Goal: Information Seeking & Learning: Check status

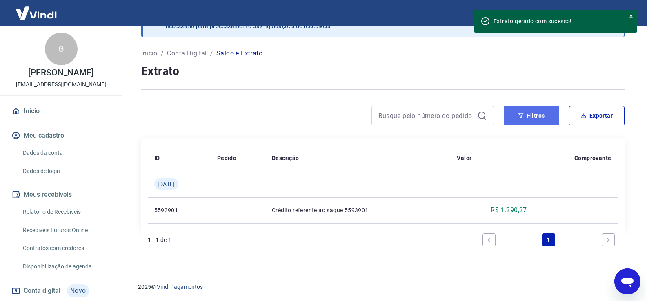
click at [533, 115] on button "Filtros" at bounding box center [530, 116] width 55 height 20
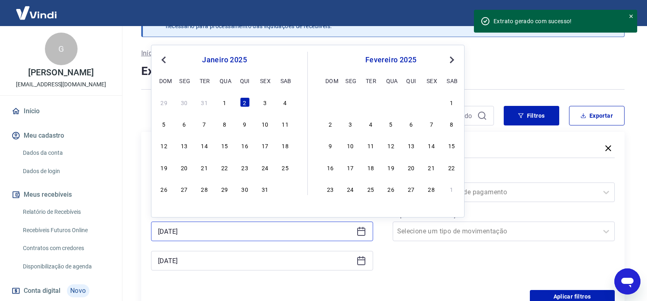
drag, startPoint x: 191, startPoint y: 233, endPoint x: 201, endPoint y: 233, distance: 10.2
click at [201, 233] on input "[DATE]" at bounding box center [255, 232] width 195 height 12
type input "[DATE]"
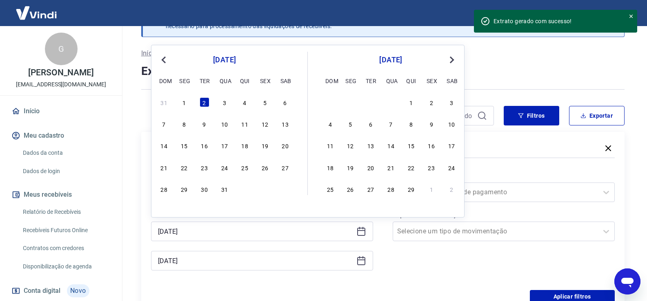
click at [203, 102] on div "2" at bounding box center [204, 103] width 10 height 10
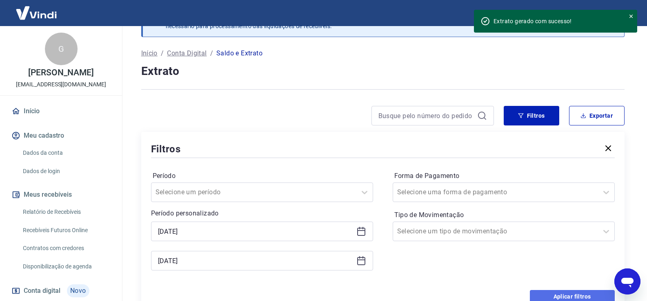
click at [548, 292] on button "Aplicar filtros" at bounding box center [572, 296] width 85 height 13
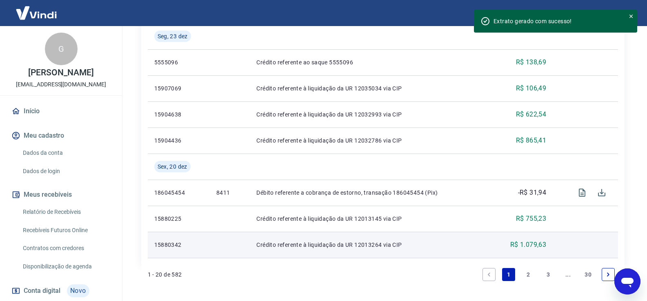
scroll to position [629, 0]
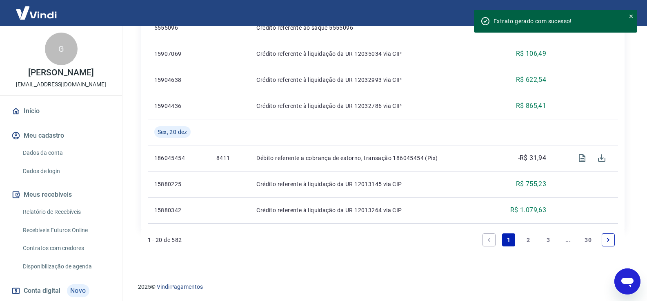
click at [586, 241] on link "30" at bounding box center [587, 240] width 13 height 13
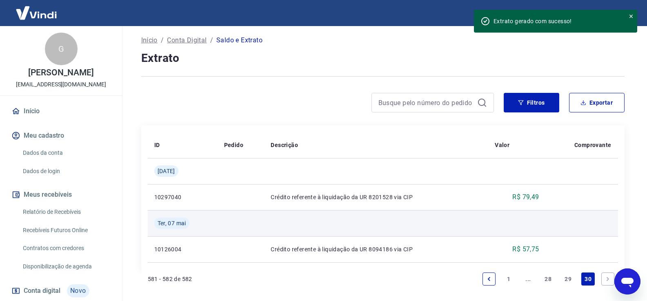
scroll to position [81, 0]
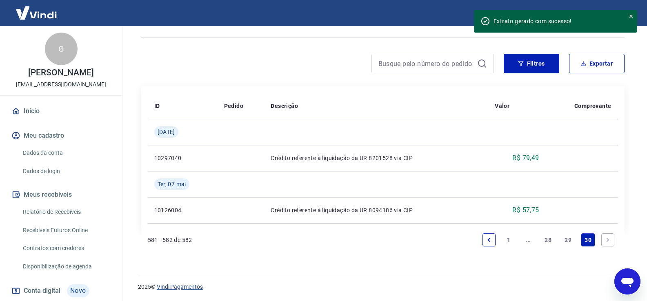
click at [177, 286] on link "Vindi Pagamentos" at bounding box center [180, 287] width 46 height 7
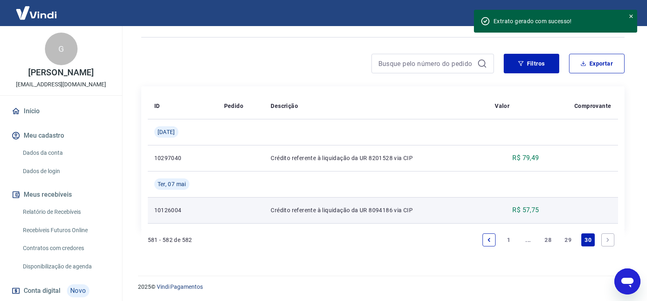
click at [341, 217] on td "Crédito referente à liquidação da UR 8094186 via CIP" at bounding box center [376, 210] width 224 height 26
click at [171, 211] on p "10126004" at bounding box center [182, 210] width 57 height 8
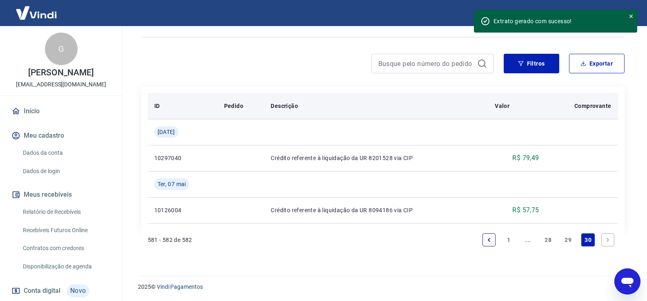
drag, startPoint x: 168, startPoint y: 211, endPoint x: 589, endPoint y: 102, distance: 434.5
click at [589, 102] on p "Comprovante" at bounding box center [592, 106] width 37 height 8
click at [587, 107] on p "Comprovante" at bounding box center [592, 106] width 37 height 8
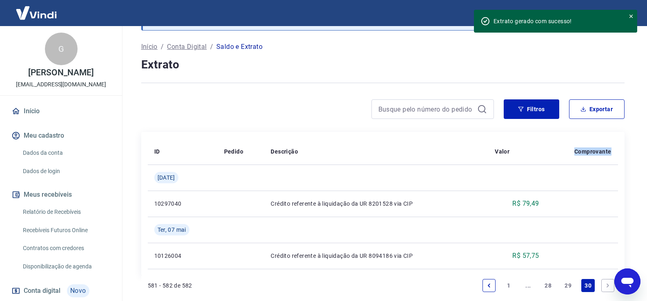
scroll to position [0, 0]
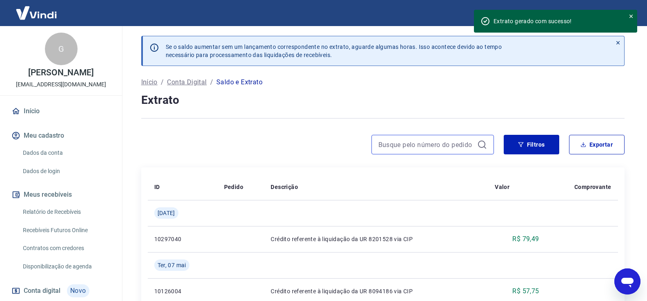
click at [439, 150] on input at bounding box center [425, 145] width 95 height 12
click at [528, 153] on button "Filtros" at bounding box center [530, 145] width 55 height 20
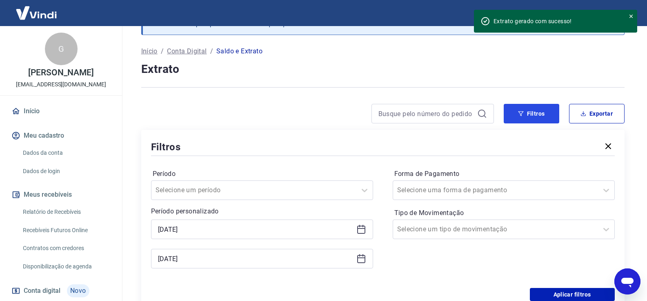
scroll to position [82, 0]
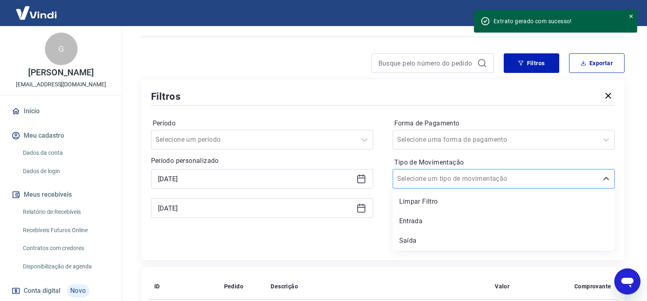
click at [466, 172] on div "Selecione um tipo de movimentação" at bounding box center [495, 179] width 205 height 15
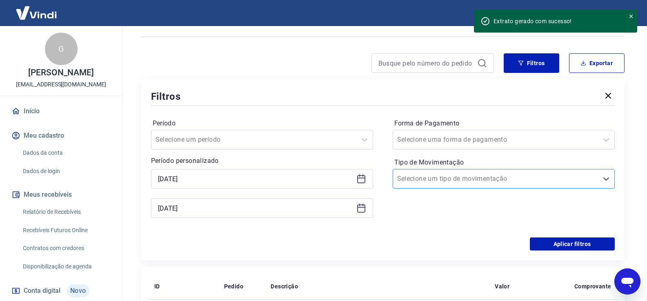
drag, startPoint x: 465, startPoint y: 172, endPoint x: 462, endPoint y: 180, distance: 8.6
click at [465, 172] on div "Selecione um tipo de movimentação" at bounding box center [495, 179] width 205 height 15
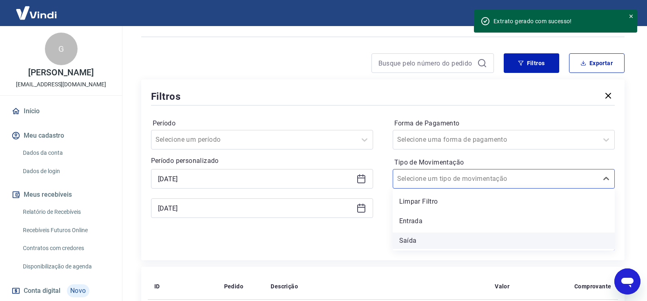
click at [409, 234] on div "Saída" at bounding box center [503, 241] width 222 height 16
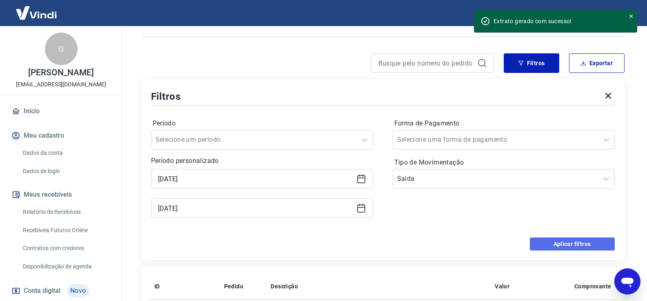
click at [564, 244] on button "Aplicar filtros" at bounding box center [572, 244] width 85 height 13
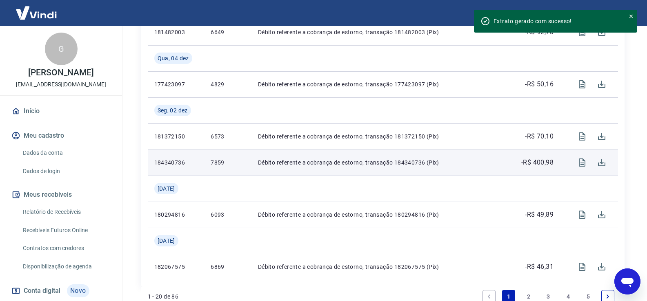
scroll to position [864, 0]
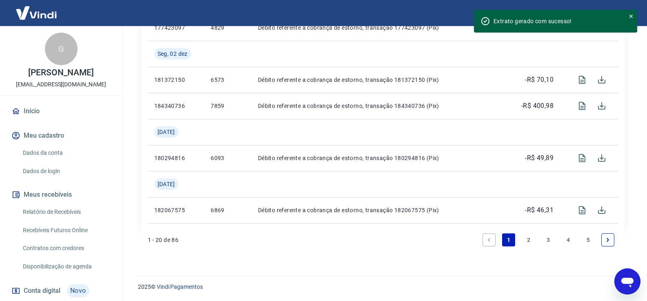
click at [609, 240] on icon "Next page" at bounding box center [608, 240] width 6 height 6
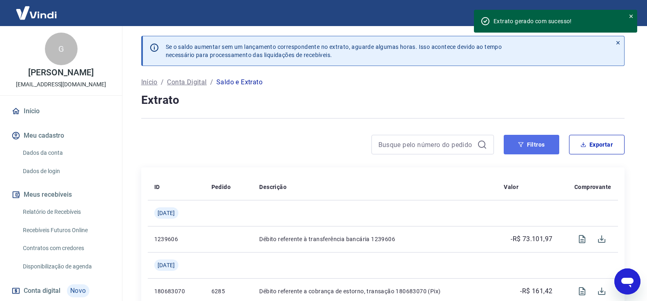
click at [520, 147] on icon "button" at bounding box center [521, 145] width 6 height 6
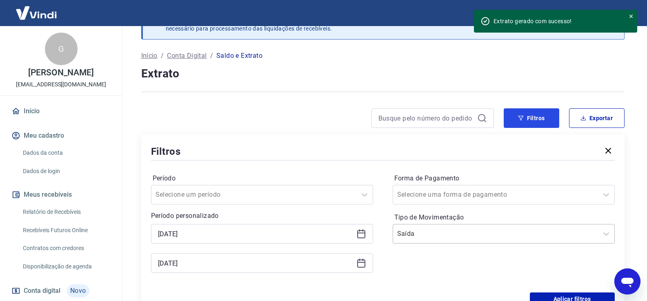
scroll to position [41, 0]
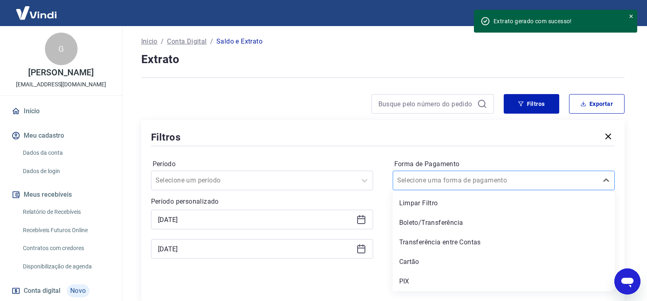
click at [458, 185] on input "Forma de Pagamento" at bounding box center [438, 181] width 82 height 10
click at [422, 242] on div "Transferência entre Contas" at bounding box center [503, 243] width 222 height 16
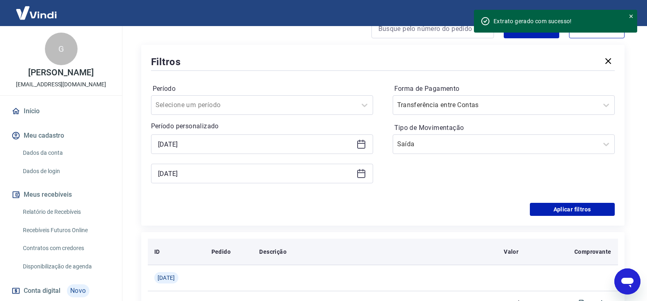
scroll to position [122, 0]
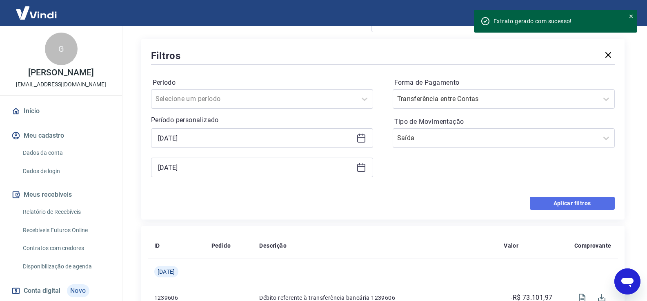
click at [551, 209] on button "Aplicar filtros" at bounding box center [572, 203] width 85 height 13
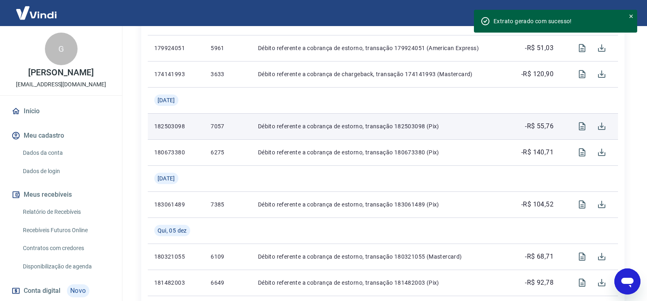
scroll to position [571, 0]
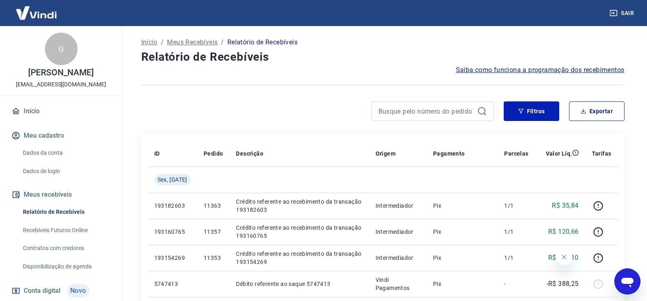
scroll to position [10, 0]
